Goal: Obtain resource: Download file/media

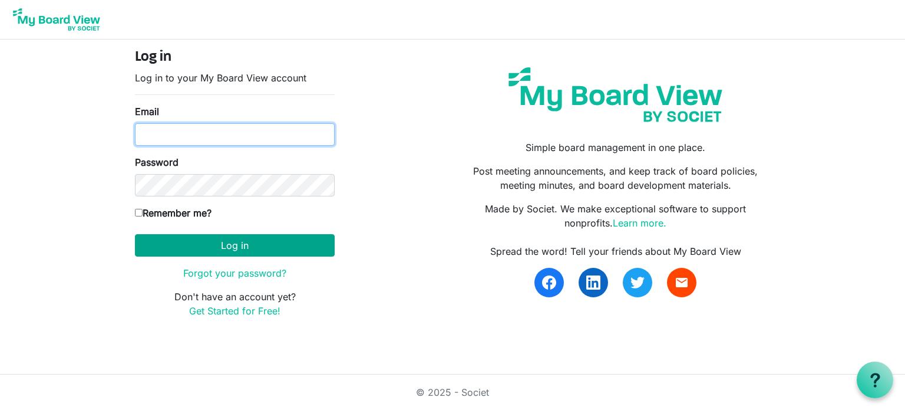
type input "sueswendsen@gmail.com"
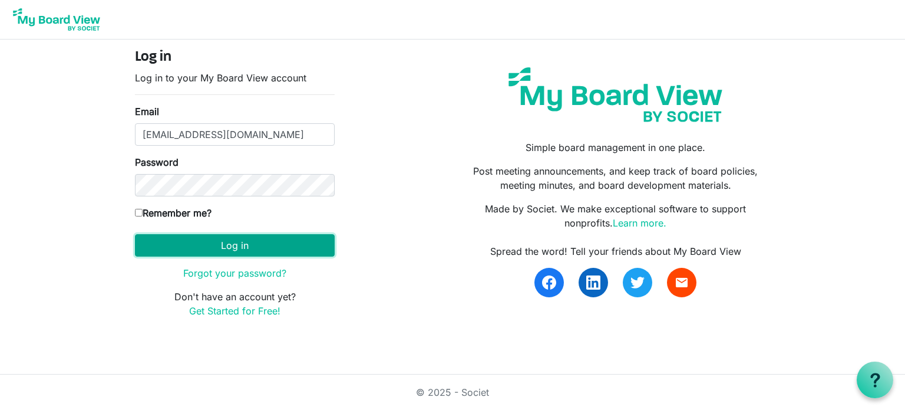
click at [255, 236] on button "Log in" at bounding box center [235, 245] width 200 height 22
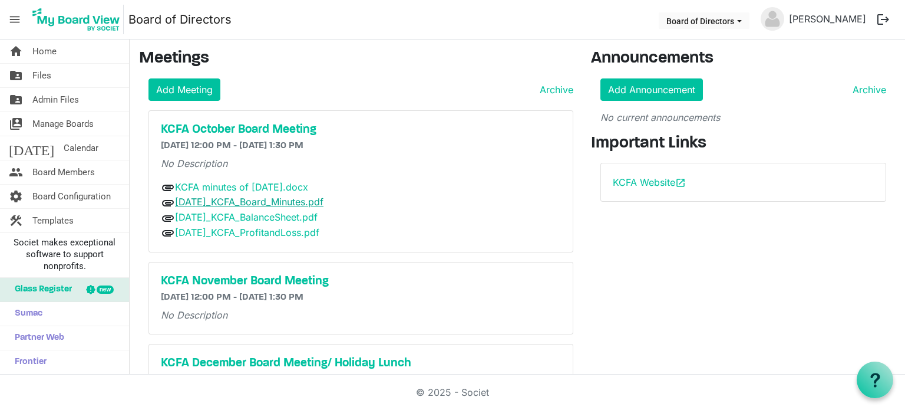
click at [222, 196] on link "[DATE]_KCFA_Board_Minutes.pdf" at bounding box center [249, 202] width 149 height 12
click at [291, 198] on link "[DATE]_KCFA_Board_Minutes.pdf" at bounding box center [249, 202] width 149 height 12
click at [242, 200] on link "[DATE]_KCFA_Board_Minutes.pdf" at bounding box center [249, 202] width 149 height 12
click at [283, 213] on link "[DATE]_KCFA_BalanceSheet.pdf" at bounding box center [246, 217] width 143 height 12
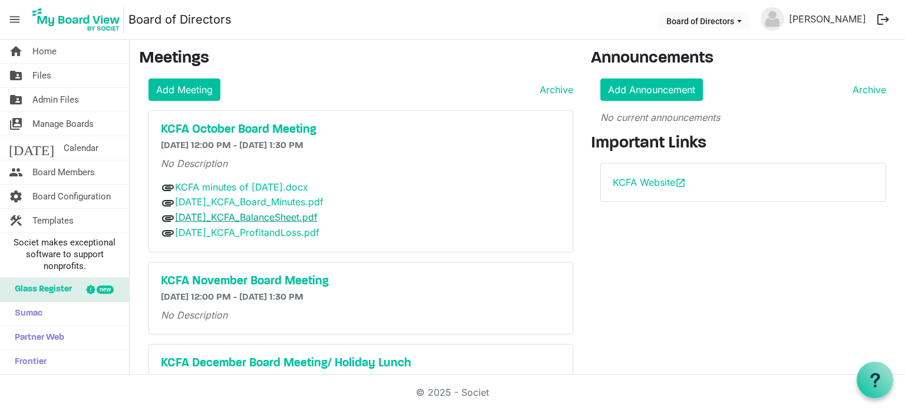
click at [256, 213] on link "[DATE]_KCFA_BalanceSheet.pdf" at bounding box center [246, 217] width 143 height 12
click at [194, 212] on link "[DATE]_KCFA_BalanceSheet.pdf" at bounding box center [246, 217] width 143 height 12
click at [275, 227] on link "[DATE]_KCFA_ProfitandLoss.pdf" at bounding box center [247, 232] width 144 height 12
